Goal: Task Accomplishment & Management: Complete application form

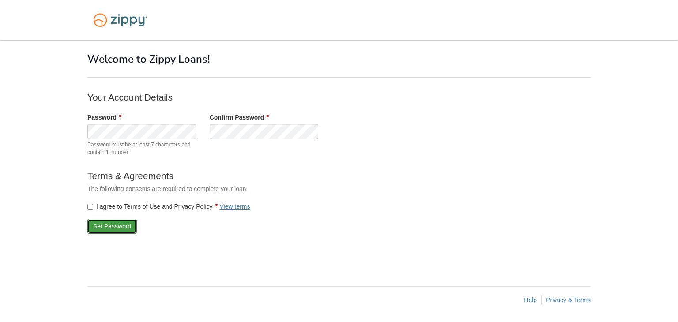
click at [104, 225] on button "Set Password" at bounding box center [111, 226] width 49 height 15
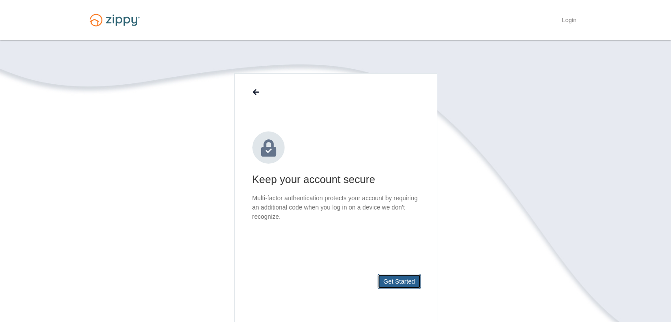
click at [389, 279] on button "Get Started" at bounding box center [399, 281] width 43 height 15
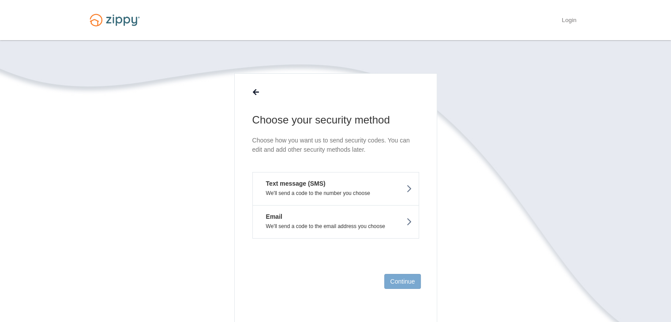
click at [395, 196] on p "We'll send a code to the number you choose" at bounding box center [335, 193] width 153 height 6
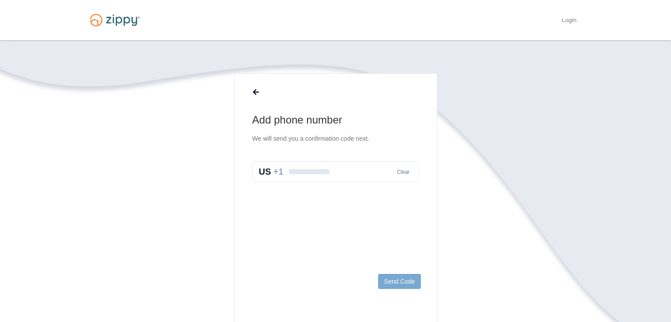
click at [348, 164] on input "text" at bounding box center [335, 171] width 167 height 21
type input "**********"
click at [404, 288] on button "Send Code" at bounding box center [399, 281] width 42 height 15
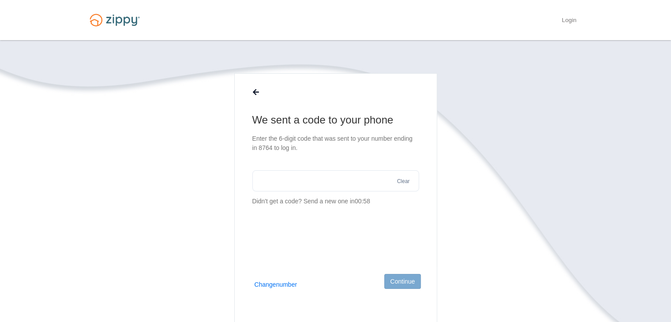
click at [359, 187] on input "text" at bounding box center [335, 180] width 167 height 21
type input "******"
click at [406, 283] on button "Continue" at bounding box center [402, 281] width 36 height 15
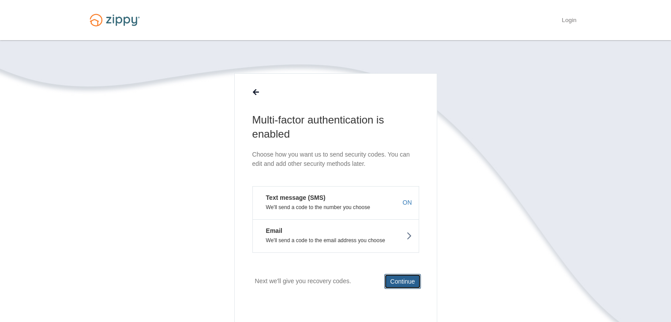
click at [406, 274] on button "Continue" at bounding box center [402, 281] width 36 height 15
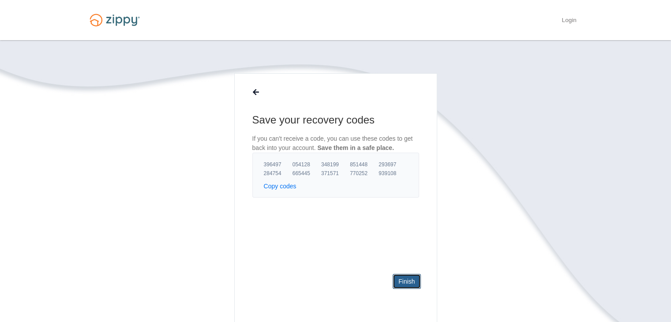
click at [414, 281] on link "Finish" at bounding box center [407, 281] width 28 height 15
